Goal: Information Seeking & Learning: Find specific fact

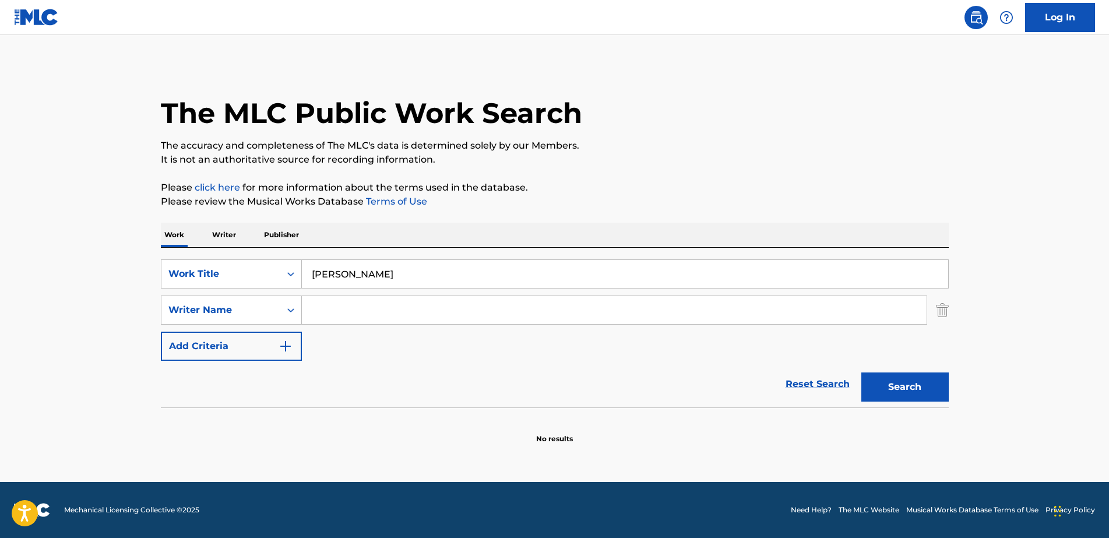
click at [229, 248] on div "SearchWithCriteria4de054d0-413a-448a-ba3d-471e66c0669a Work Title [PERSON_NAME]…" at bounding box center [555, 328] width 788 height 160
click at [224, 238] on p "Writer" at bounding box center [224, 235] width 31 height 24
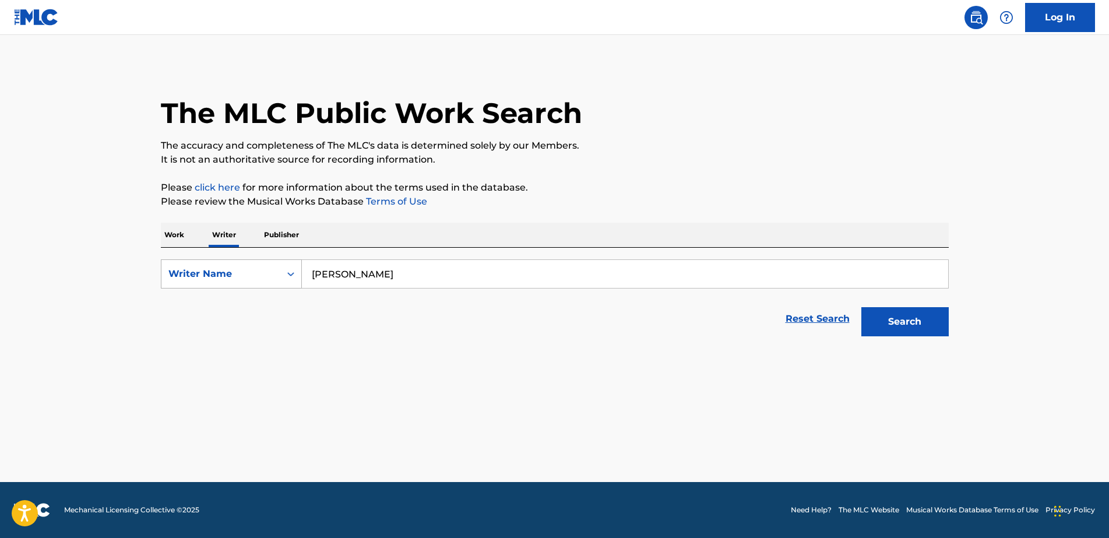
drag, startPoint x: 367, startPoint y: 266, endPoint x: 272, endPoint y: 265, distance: 95.0
click at [272, 265] on div "SearchWithCriteria1edf0f59-50d2-404e-9d29-d5f77a88f50e Writer Name [PERSON_NAME]" at bounding box center [555, 273] width 788 height 29
paste input "[PERSON_NAME]"
type input "[PERSON_NAME]"
click at [895, 320] on button "Search" at bounding box center [904, 321] width 87 height 29
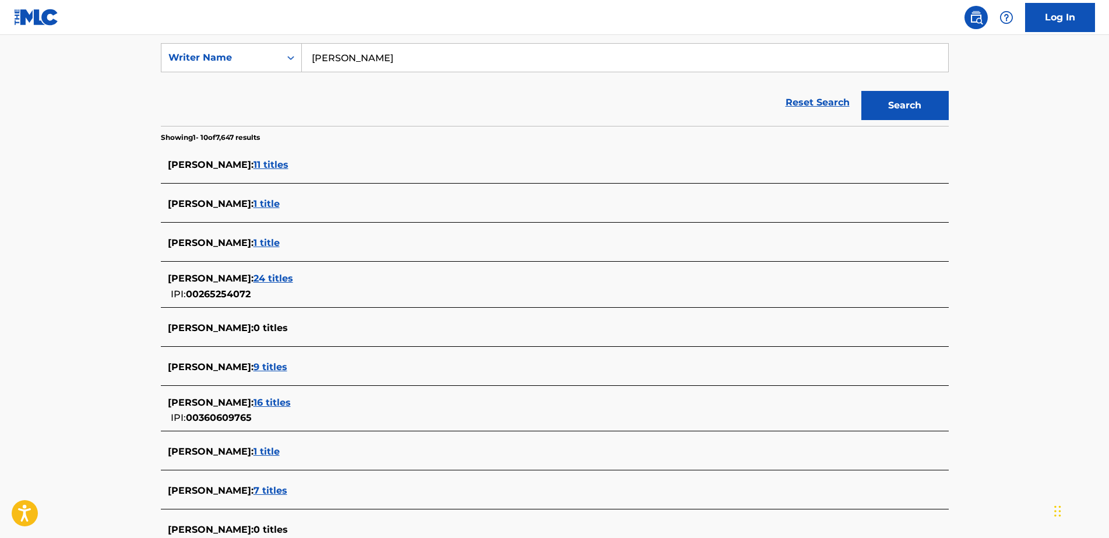
scroll to position [219, 0]
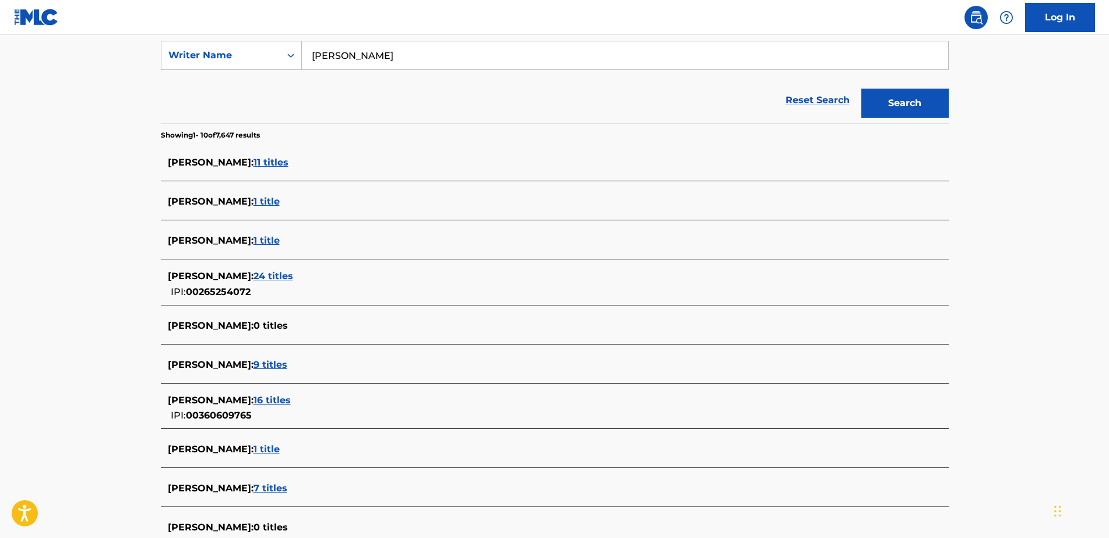
click at [275, 363] on span "9 titles" at bounding box center [271, 364] width 34 height 11
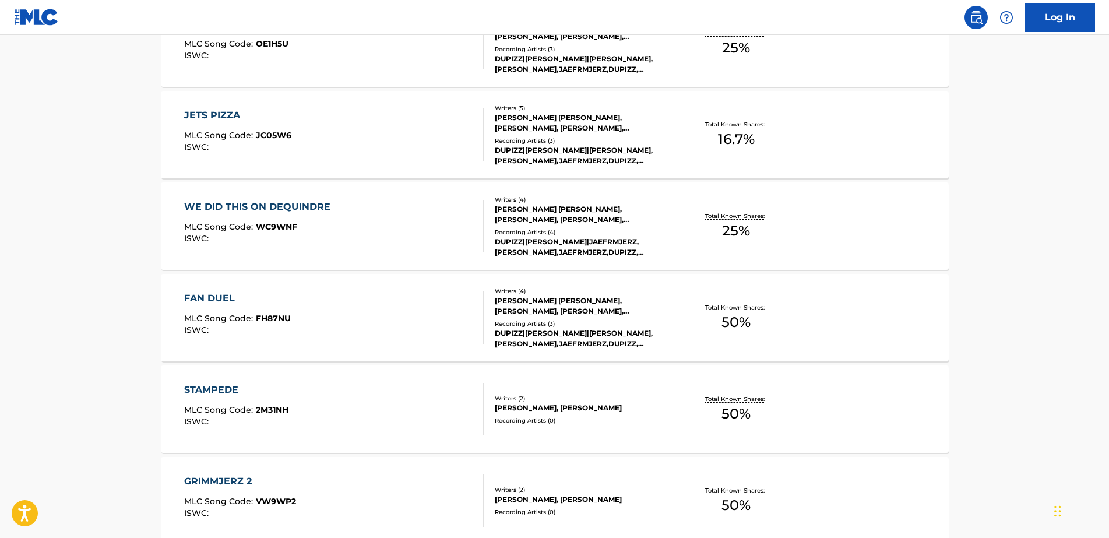
scroll to position [792, 0]
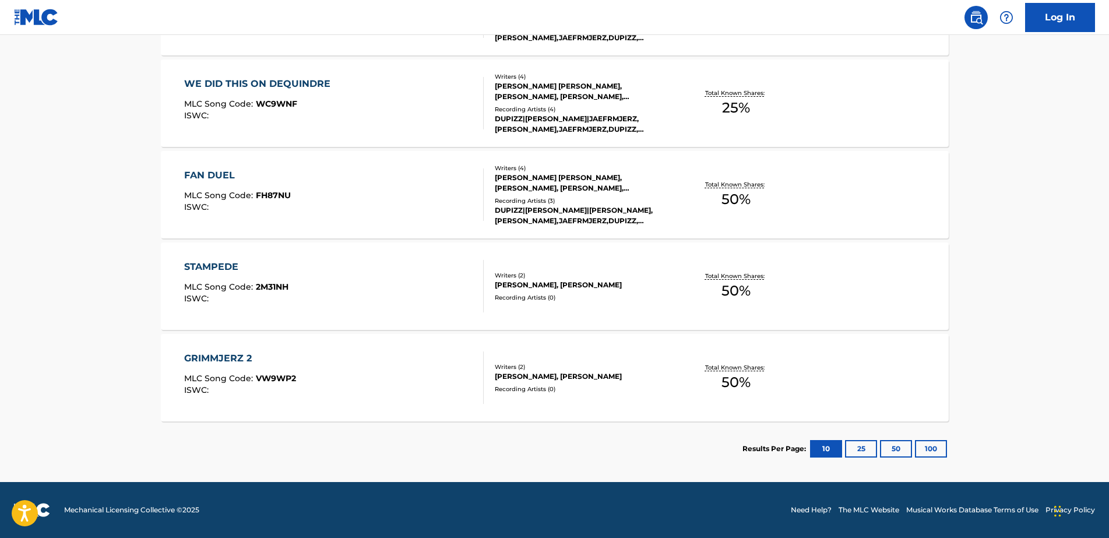
click at [928, 445] on button "100" at bounding box center [931, 448] width 32 height 17
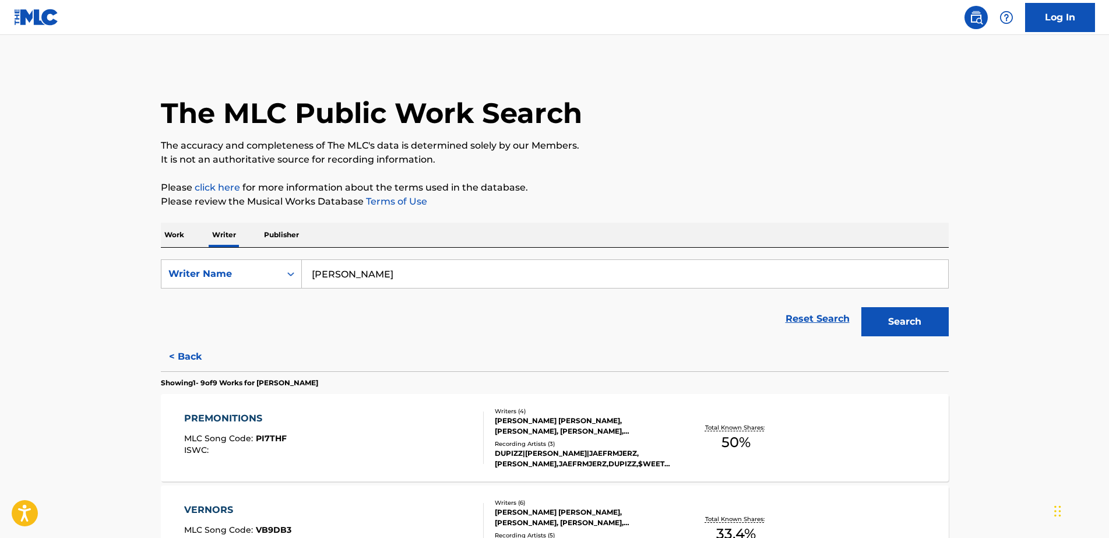
scroll to position [73, 0]
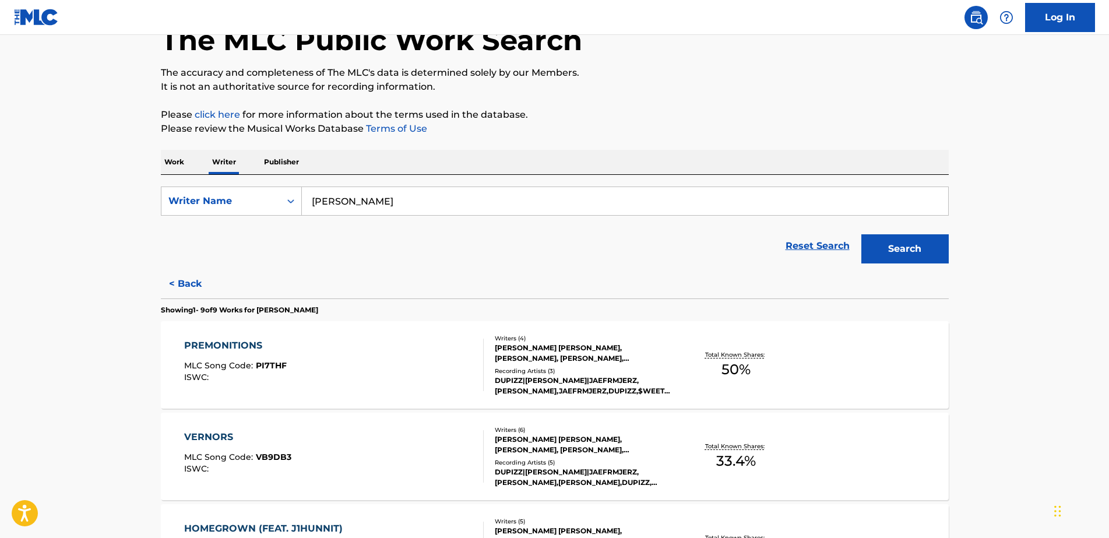
click at [192, 290] on button "< Back" at bounding box center [196, 283] width 70 height 29
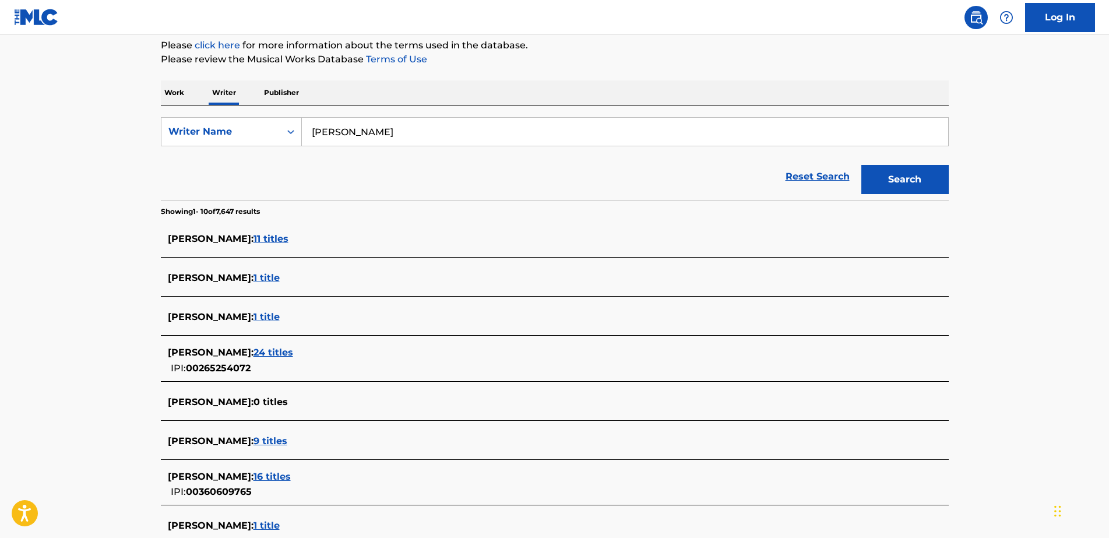
scroll to position [146, 0]
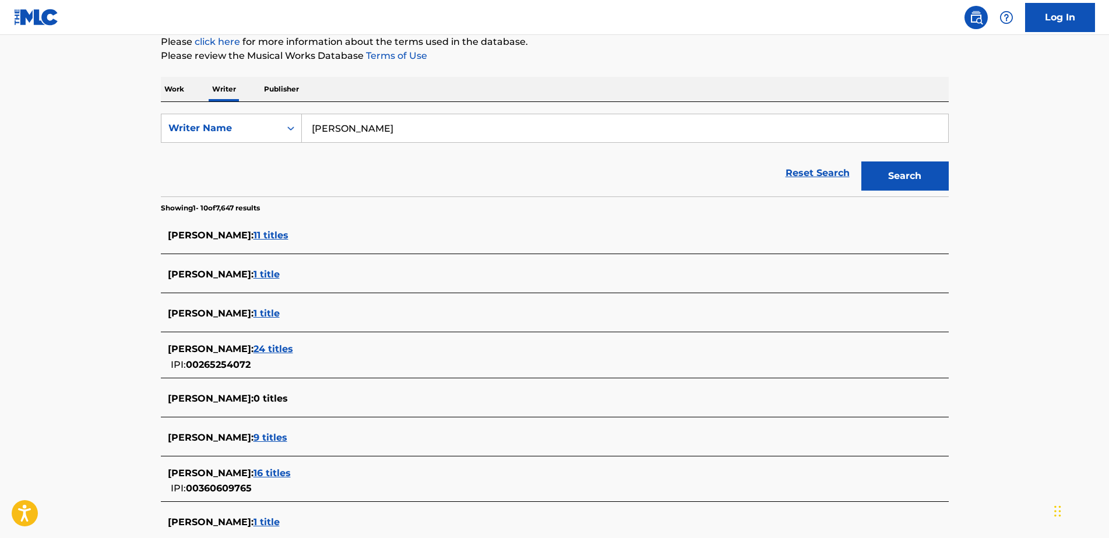
click at [288, 474] on span "16 titles" at bounding box center [272, 472] width 37 height 11
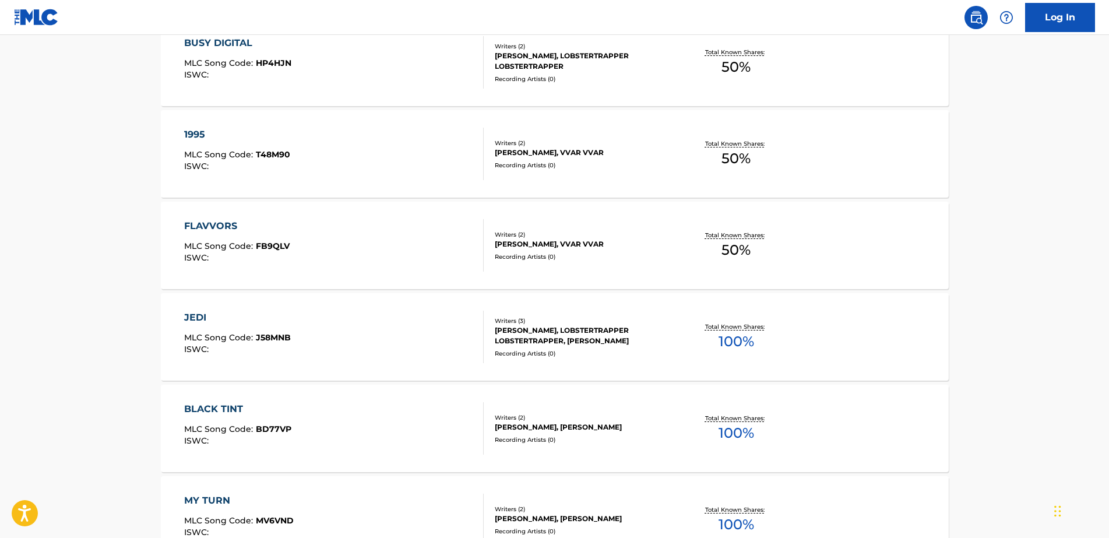
scroll to position [121, 0]
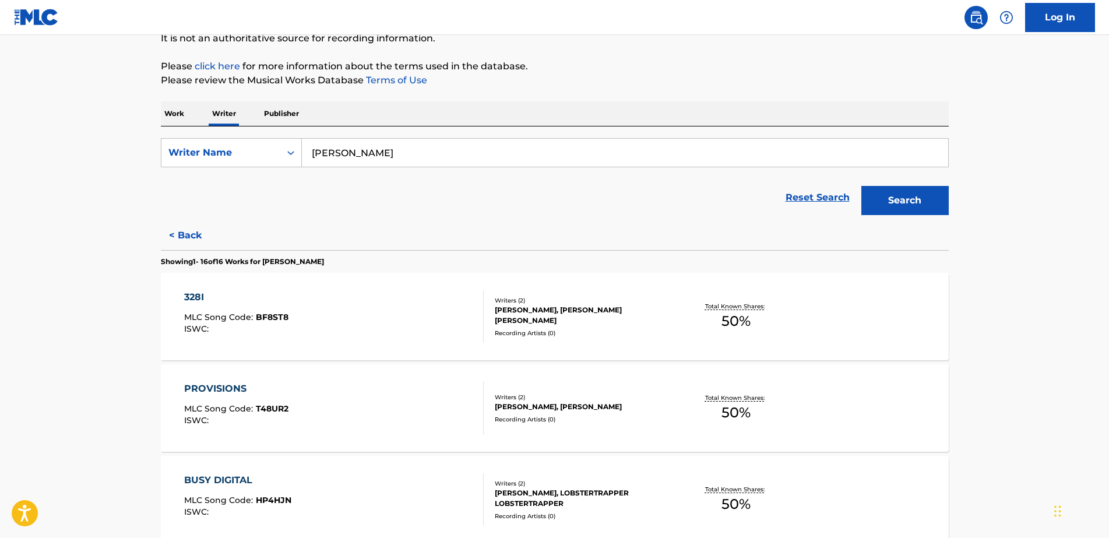
click at [187, 234] on button "< Back" at bounding box center [196, 235] width 70 height 29
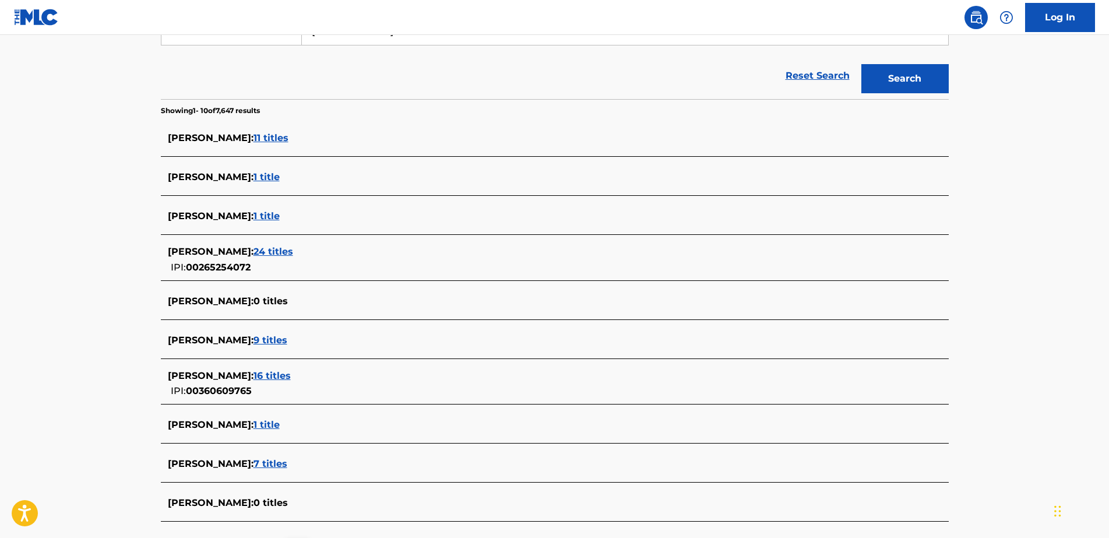
scroll to position [267, 0]
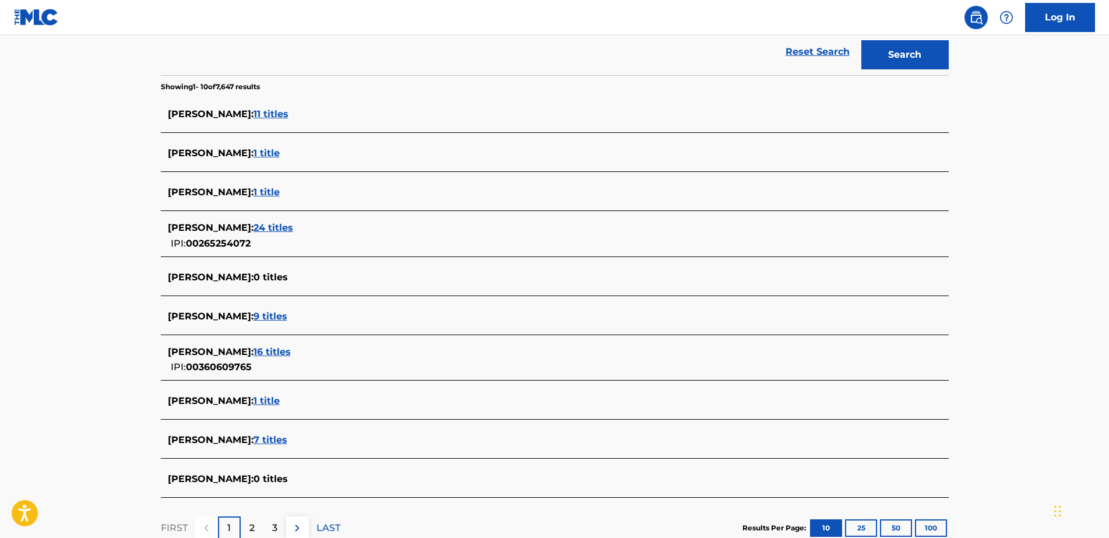
click at [930, 529] on button "100" at bounding box center [931, 527] width 32 height 17
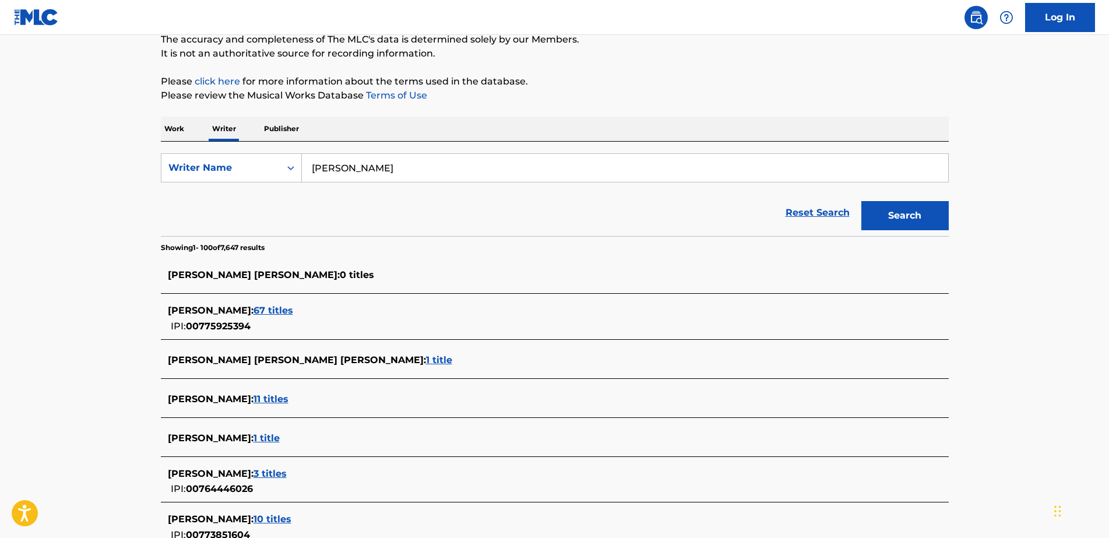
scroll to position [0, 0]
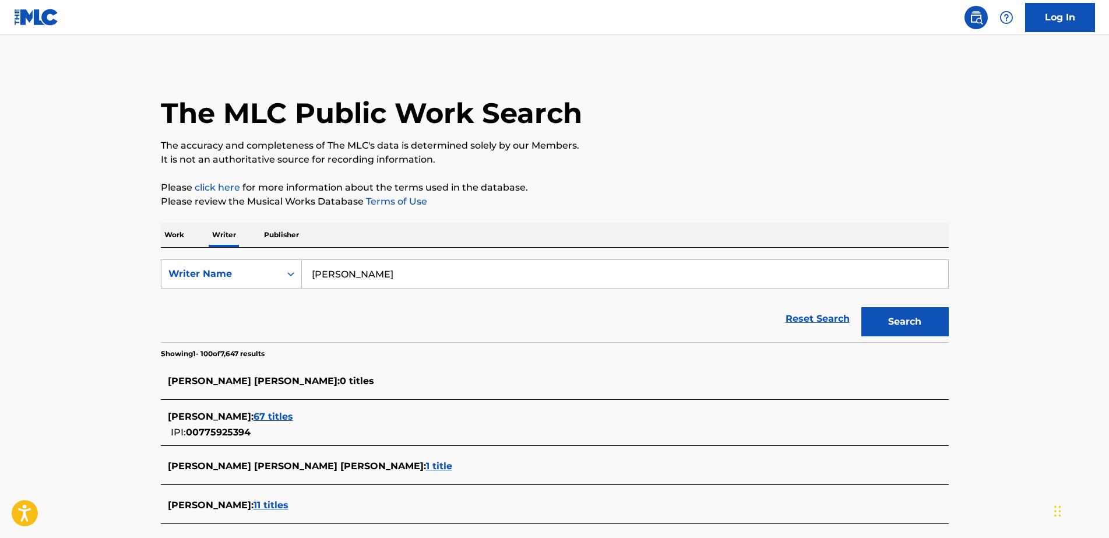
click at [181, 231] on p "Work" at bounding box center [174, 235] width 27 height 24
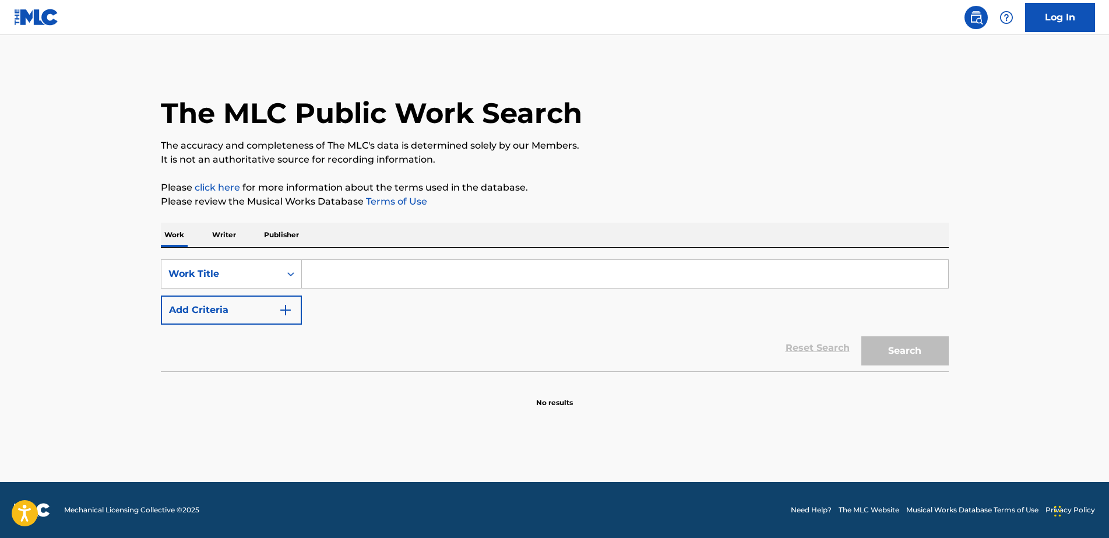
click at [322, 277] on input "Search Form" at bounding box center [625, 274] width 646 height 28
type input "24"
click at [228, 235] on p "Writer" at bounding box center [224, 235] width 31 height 24
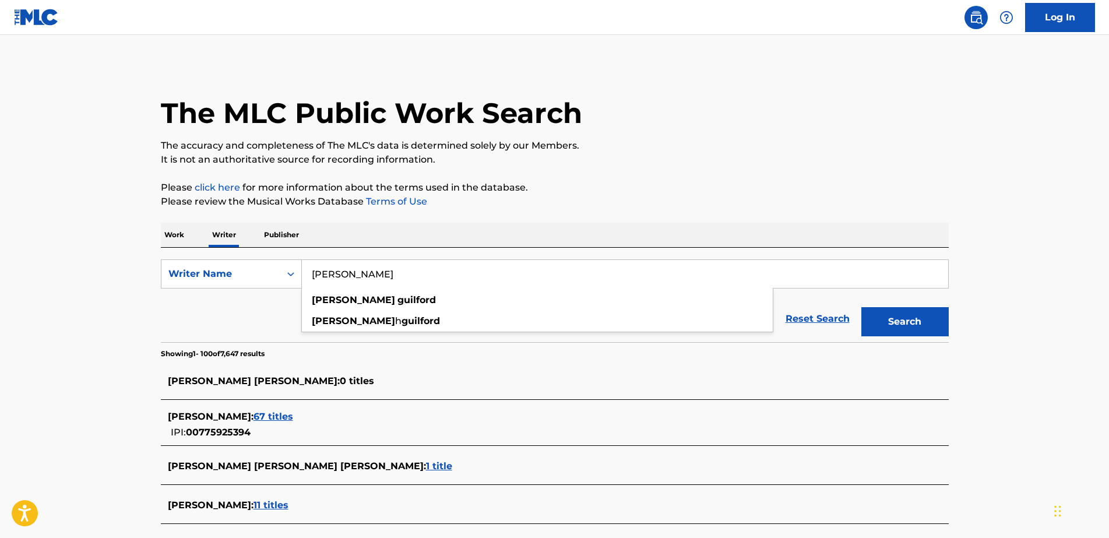
drag, startPoint x: 400, startPoint y: 276, endPoint x: 344, endPoint y: 275, distance: 56.5
click at [344, 275] on input "[PERSON_NAME]" at bounding box center [625, 274] width 646 height 28
click at [176, 231] on p "Work" at bounding box center [174, 235] width 27 height 24
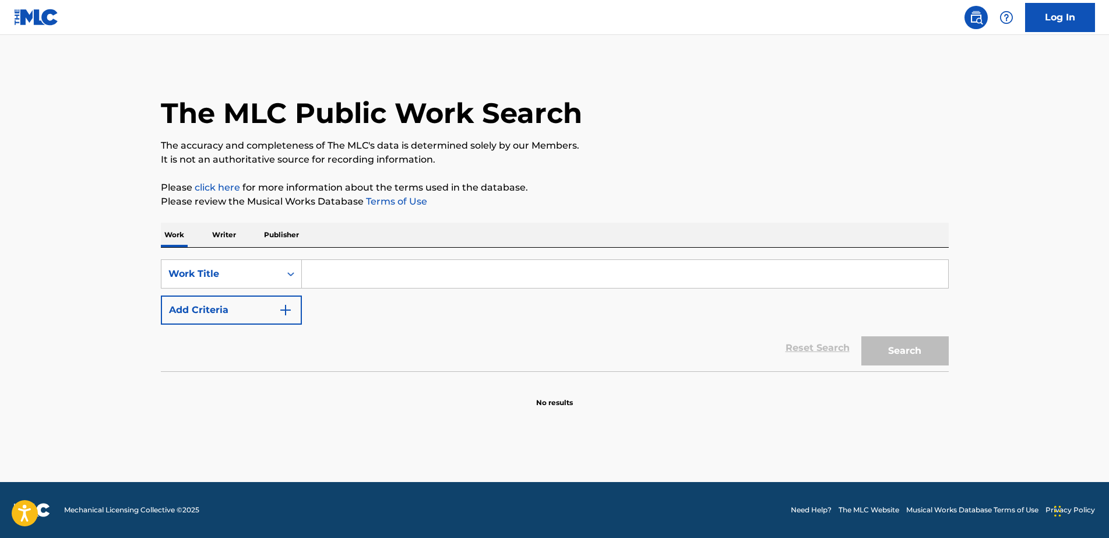
click at [312, 276] on input "Search Form" at bounding box center [625, 274] width 646 height 28
type input "24"
drag, startPoint x: 226, startPoint y: 314, endPoint x: 232, endPoint y: 314, distance: 5.9
click at [230, 314] on button "Add Criteria" at bounding box center [231, 309] width 141 height 29
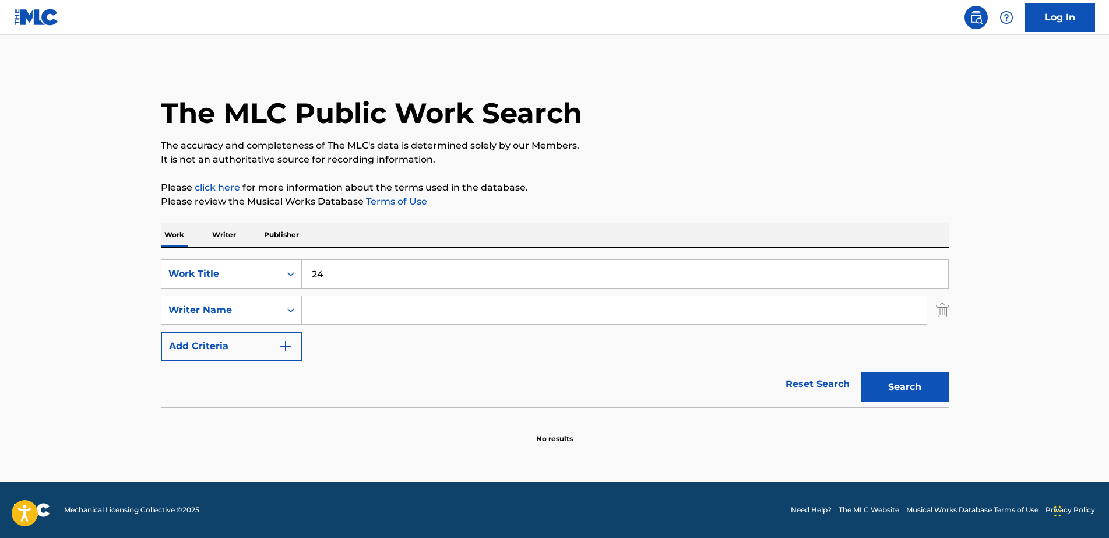
click at [358, 312] on input "Search Form" at bounding box center [614, 310] width 625 height 28
paste input "Guilford"
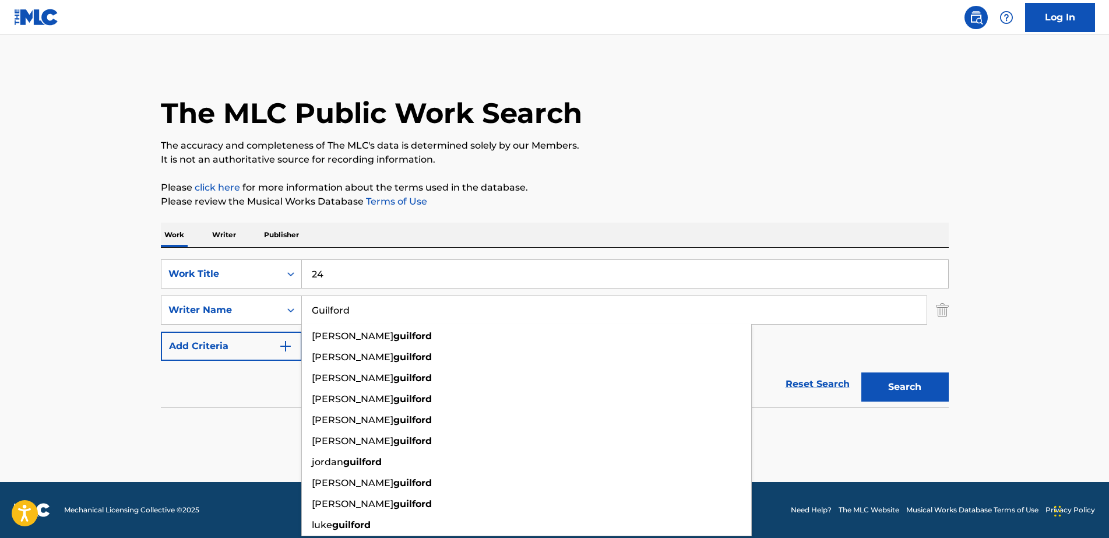
type input "Guilford"
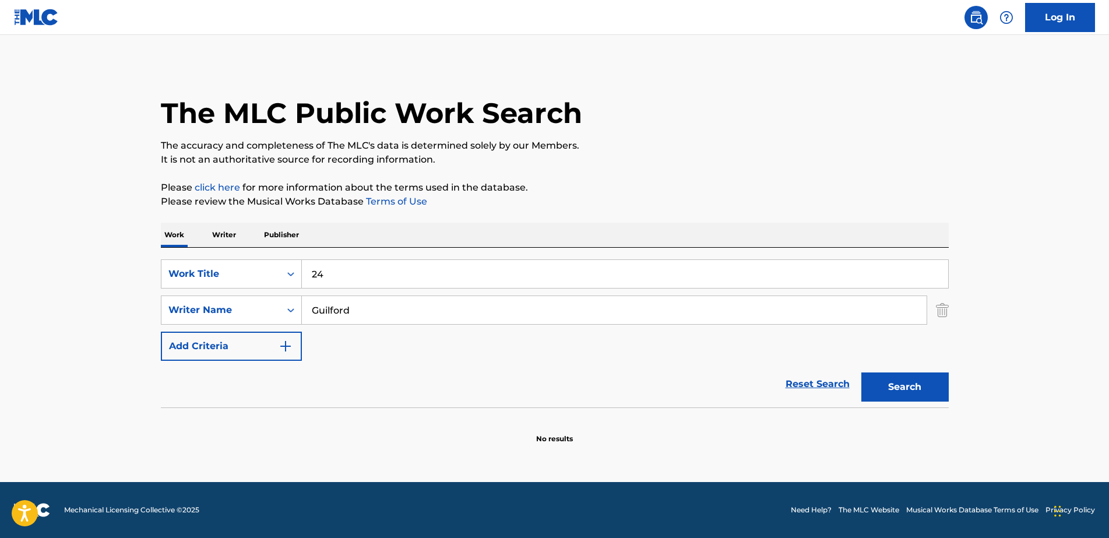
click at [921, 393] on button "Search" at bounding box center [904, 386] width 87 height 29
drag, startPoint x: 269, startPoint y: 265, endPoint x: 226, endPoint y: 265, distance: 43.1
click at [226, 265] on div "SearchWithCriteria4de054d0-413a-448a-ba3d-471e66c0669a Work Title 24" at bounding box center [555, 273] width 788 height 29
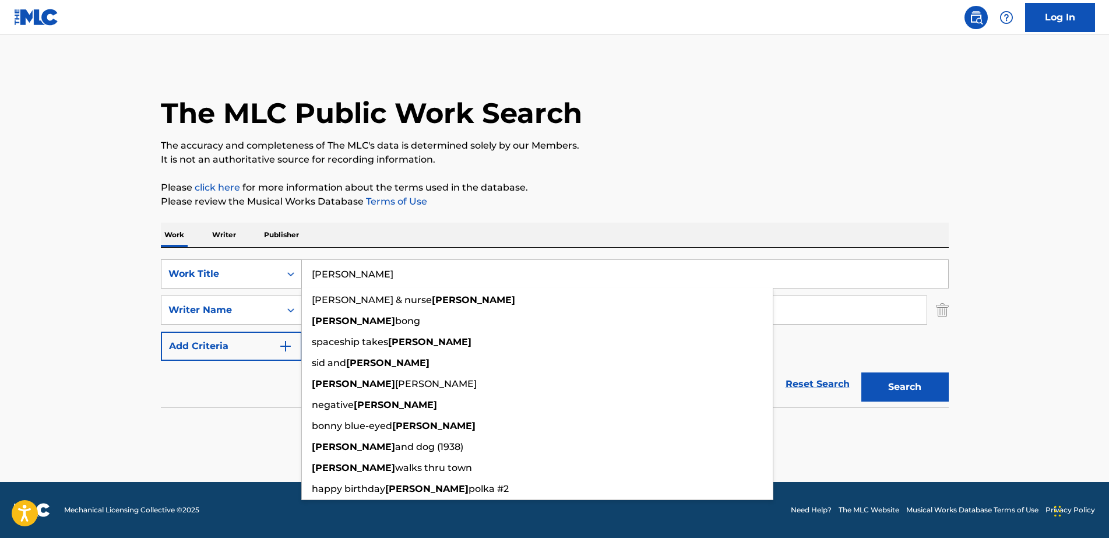
click at [861, 372] on button "Search" at bounding box center [904, 386] width 87 height 29
click at [309, 417] on div "bonny blue-eyed [PERSON_NAME]" at bounding box center [537, 426] width 471 height 21
type input "bonny blue-eyed [PERSON_NAME]"
